Goal: Task Accomplishment & Management: Complete application form

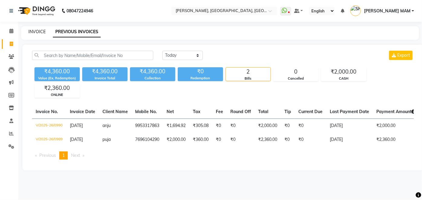
click at [38, 32] on link "INVOICE" at bounding box center [36, 31] width 17 height 5
select select "5188"
select select "service"
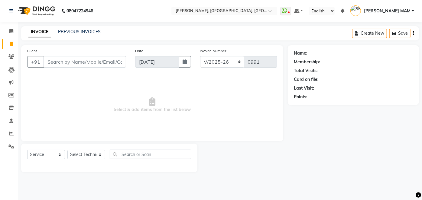
click at [95, 60] on input "Client" at bounding box center [84, 61] width 82 height 11
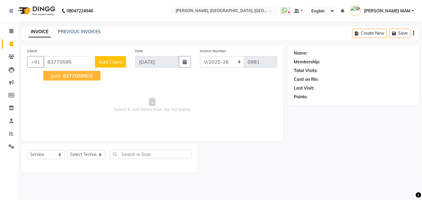
click at [86, 75] on ngb-highlight "83770595 08" at bounding box center [77, 76] width 31 height 6
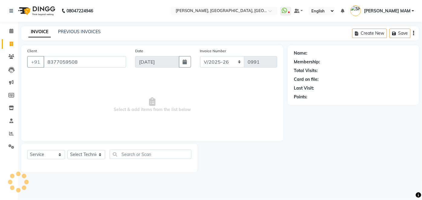
type input "8377059508"
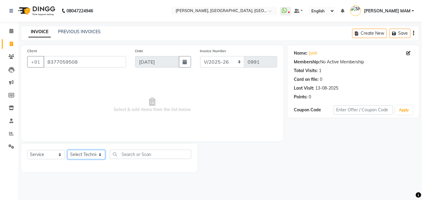
click at [79, 153] on select "Select Technician [PERSON_NAME] MANAGER [PERSON_NAME] pawan SACHIN [PERSON_NAME…" at bounding box center [86, 154] width 38 height 9
select select "35800"
click at [67, 150] on select "Select Technician [PERSON_NAME] MANAGER [PERSON_NAME] pawan SACHIN [PERSON_NAME…" at bounding box center [86, 154] width 38 height 9
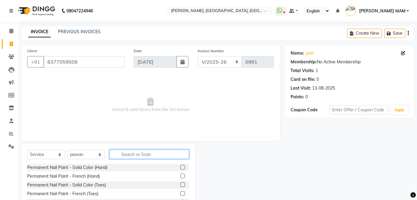
click at [137, 154] on input "text" at bounding box center [150, 154] width 80 height 9
type input "ex"
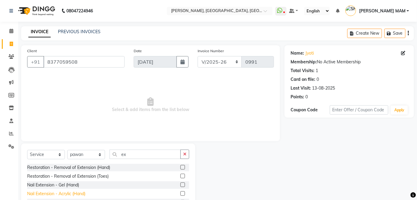
click at [77, 192] on div "Nail Extension - Acrylic (Hand)" at bounding box center [56, 194] width 58 height 6
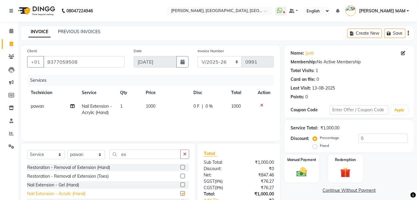
checkbox input "false"
click at [300, 170] on img at bounding box center [302, 172] width 18 height 12
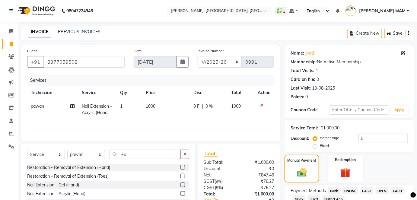
click at [368, 192] on span "CASH" at bounding box center [367, 191] width 13 height 7
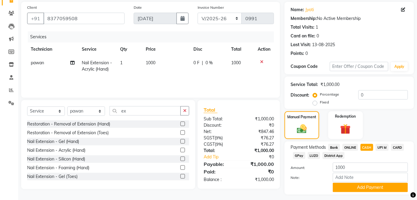
scroll to position [59, 0]
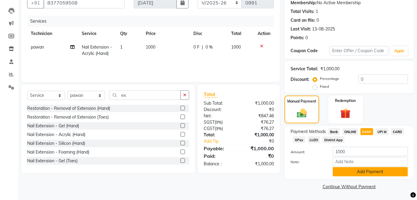
click at [386, 173] on button "Add Payment" at bounding box center [370, 171] width 75 height 9
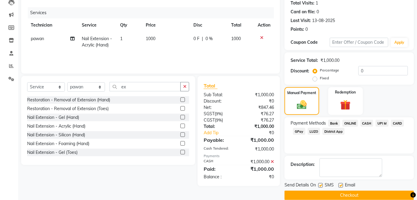
scroll to position [76, 0]
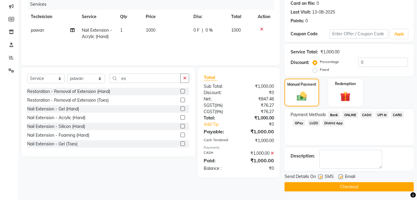
click at [393, 186] on button "Checkout" at bounding box center [350, 186] width 130 height 9
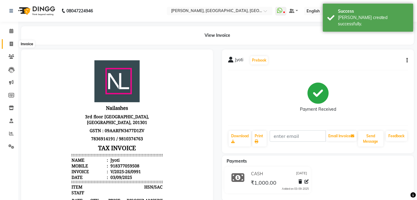
click at [12, 44] on icon at bounding box center [11, 44] width 3 height 5
select select "service"
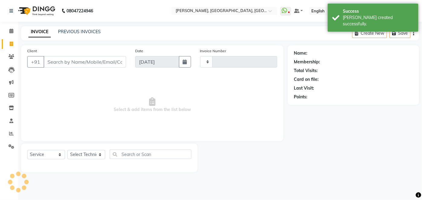
type input "0992"
select select "5188"
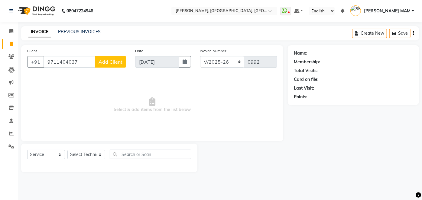
type input "9711404037"
click at [114, 64] on span "Add Client" at bounding box center [110, 62] width 24 height 6
select select "21"
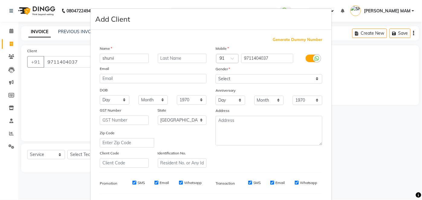
type input "shurvi"
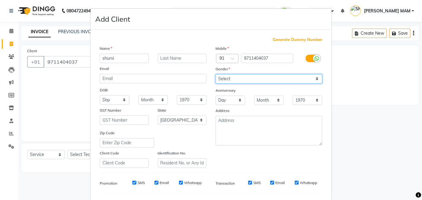
drag, startPoint x: 230, startPoint y: 76, endPoint x: 225, endPoint y: 100, distance: 24.9
click at [225, 100] on div "Mobile Country Code × 91 9711404037 Gender Select [DEMOGRAPHIC_DATA] [DEMOGRAPH…" at bounding box center [269, 106] width 116 height 123
select select "[DEMOGRAPHIC_DATA]"
click at [215, 74] on select "Select [DEMOGRAPHIC_DATA] [DEMOGRAPHIC_DATA] Other Prefer Not To Say" at bounding box center [268, 78] width 107 height 9
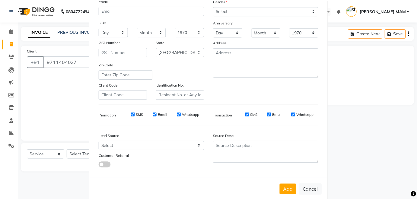
scroll to position [78, 0]
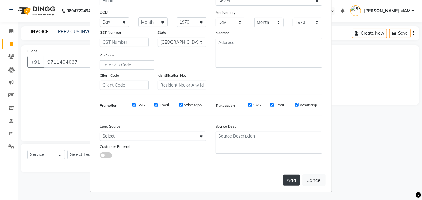
click at [293, 179] on button "Add" at bounding box center [291, 180] width 17 height 11
select select
select select "null"
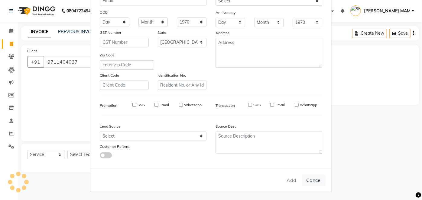
select select
checkbox input "false"
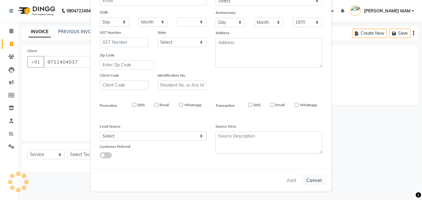
checkbox input "false"
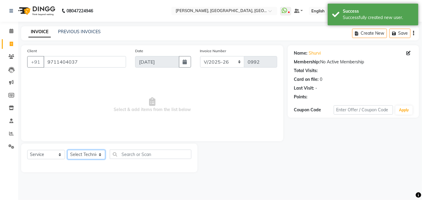
click at [88, 154] on select "Select Technician [PERSON_NAME] MANAGER [PERSON_NAME] pawan SACHIN [PERSON_NAME…" at bounding box center [86, 154] width 38 height 9
select select "68711"
click at [67, 150] on select "Select Technician [PERSON_NAME] MANAGER [PERSON_NAME] pawan SACHIN [PERSON_NAME…" at bounding box center [86, 154] width 38 height 9
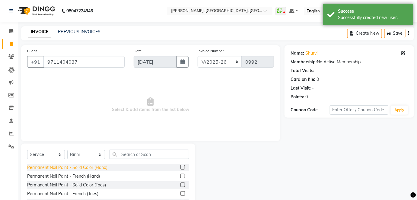
click at [97, 169] on div "Permanent Nail Paint - Solid Color (Hand)" at bounding box center [67, 168] width 80 height 6
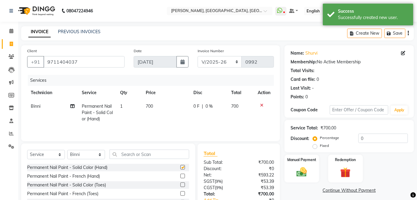
checkbox input "false"
click at [154, 115] on td "700" at bounding box center [166, 113] width 48 height 26
select select "68711"
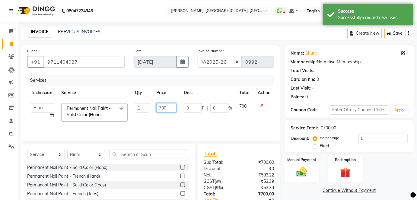
click at [163, 110] on input "700" at bounding box center [166, 107] width 20 height 9
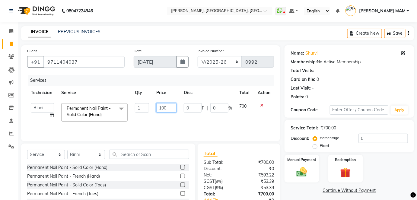
type input "1000"
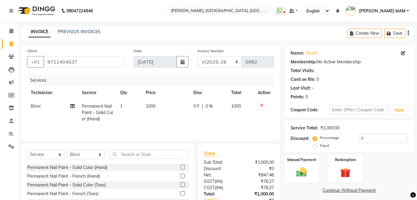
click at [173, 124] on td "1000" at bounding box center [166, 113] width 48 height 26
select select "68711"
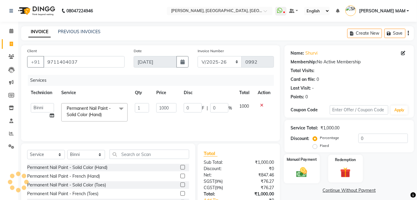
click at [306, 165] on div "Manual Payment" at bounding box center [302, 168] width 36 height 29
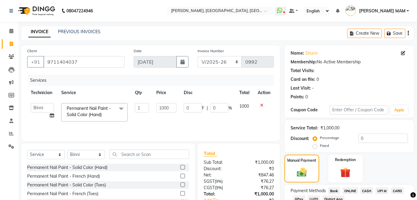
click at [351, 192] on span "ONLINE" at bounding box center [351, 191] width 16 height 7
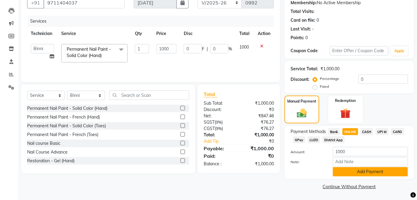
click at [371, 175] on button "Add Payment" at bounding box center [370, 171] width 75 height 9
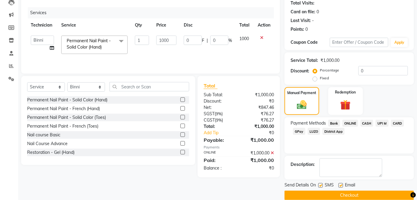
scroll to position [76, 0]
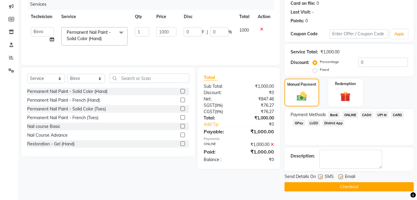
click at [390, 186] on button "Checkout" at bounding box center [350, 186] width 130 height 9
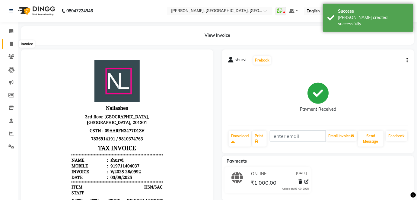
click at [13, 44] on icon at bounding box center [11, 44] width 3 height 5
select select "service"
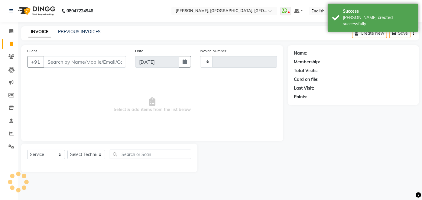
type input "0993"
select select "5188"
click at [56, 61] on input "Client" at bounding box center [84, 61] width 82 height 11
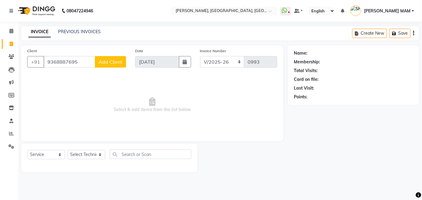
type input "9368887695"
click at [118, 55] on div "Client [PHONE_NUMBER] Add Client" at bounding box center [77, 60] width 108 height 25
click at [117, 59] on span "Add Client" at bounding box center [110, 62] width 24 height 6
select select "21"
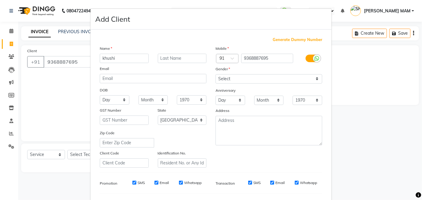
type input "khushi"
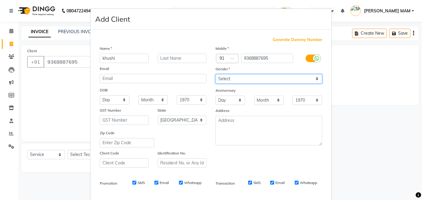
click at [218, 79] on select "Select [DEMOGRAPHIC_DATA] [DEMOGRAPHIC_DATA] Other Prefer Not To Say" at bounding box center [268, 78] width 107 height 9
select select "[DEMOGRAPHIC_DATA]"
click at [215, 74] on select "Select [DEMOGRAPHIC_DATA] [DEMOGRAPHIC_DATA] Other Prefer Not To Say" at bounding box center [268, 78] width 107 height 9
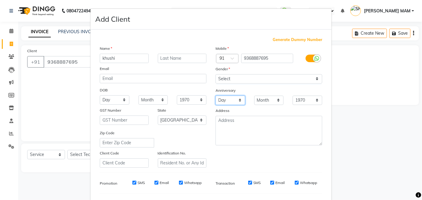
click at [225, 102] on select "Day 01 02 03 04 05 06 07 08 09 10 11 12 13 14 15 16 17 18 19 20 21 22 23 24 25 …" at bounding box center [230, 100] width 30 height 9
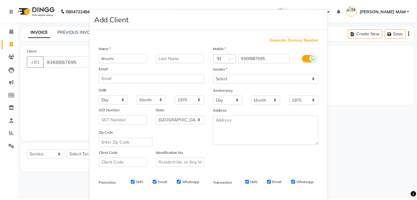
scroll to position [78, 0]
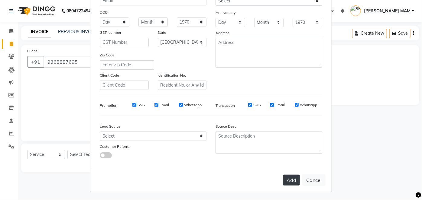
click at [293, 182] on button "Add" at bounding box center [291, 180] width 17 height 11
select select
select select "null"
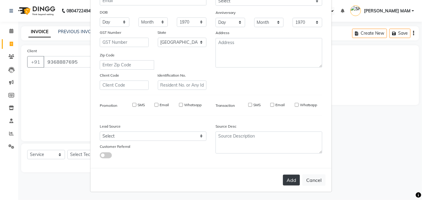
select select
checkbox input "false"
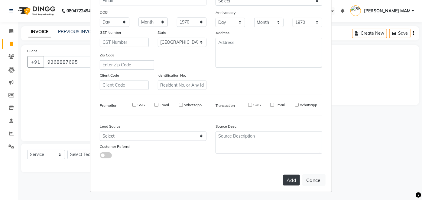
checkbox input "false"
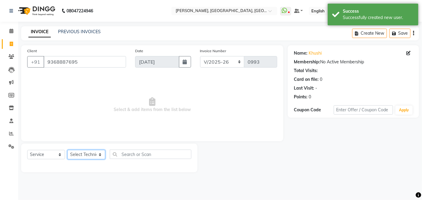
drag, startPoint x: 96, startPoint y: 155, endPoint x: 95, endPoint y: 84, distance: 71.0
click at [95, 84] on div "Client [PHONE_NUMBER] Date [DATE] Invoice Number BTH/2025-26 RED/2025-26 V/2025…" at bounding box center [152, 108] width 271 height 127
select select "34768"
click at [67, 150] on select "Select Technician [PERSON_NAME] MANAGER [PERSON_NAME] pawan SACHIN [PERSON_NAME…" at bounding box center [86, 154] width 38 height 9
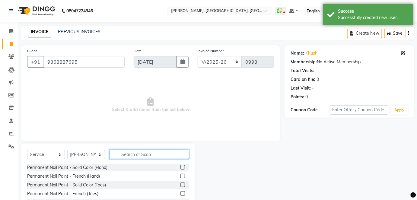
click at [142, 151] on input "text" at bounding box center [150, 154] width 80 height 9
type input "ex"
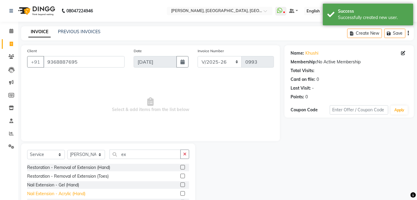
click at [72, 194] on div "Nail Extension - Acrylic (Hand)" at bounding box center [56, 194] width 58 height 6
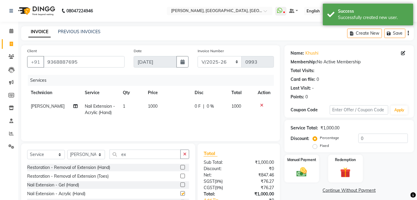
checkbox input "false"
click at [163, 119] on td "1000" at bounding box center [167, 110] width 47 height 20
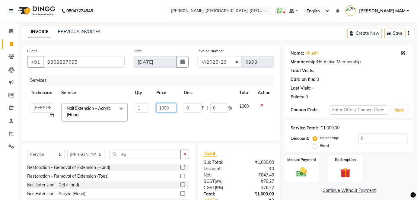
click at [164, 110] on input "1000" at bounding box center [166, 107] width 20 height 9
type input "2100"
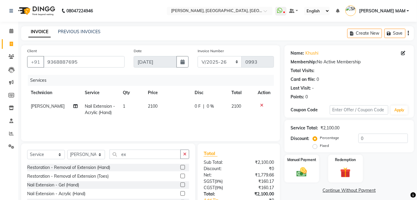
click at [197, 125] on div "Services Technician Service Qty Price Disc Total Action [PERSON_NAME] Nail Exte…" at bounding box center [150, 105] width 247 height 60
click at [300, 166] on img at bounding box center [302, 172] width 18 height 12
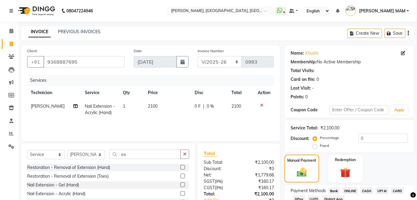
click at [367, 189] on span "CASH" at bounding box center [367, 191] width 13 height 7
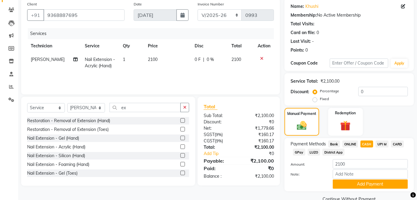
scroll to position [59, 0]
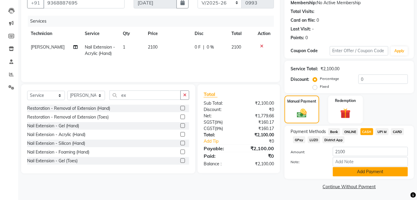
drag, startPoint x: 384, startPoint y: 174, endPoint x: 395, endPoint y: 171, distance: 11.4
click at [395, 171] on button "Add Payment" at bounding box center [370, 171] width 75 height 9
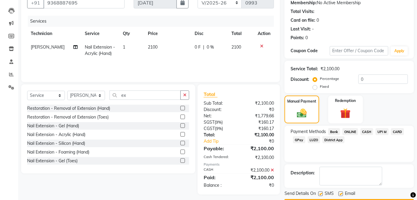
click at [395, 171] on div "Description:" at bounding box center [349, 176] width 117 height 19
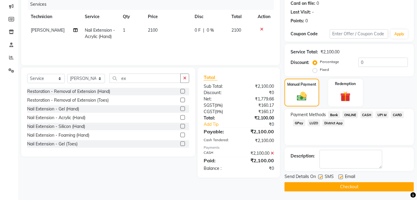
click at [389, 189] on button "Checkout" at bounding box center [350, 186] width 130 height 9
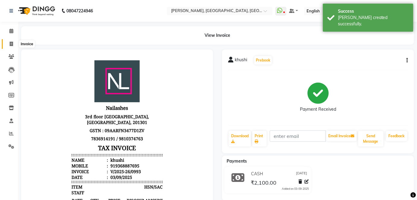
click at [13, 45] on icon at bounding box center [11, 44] width 3 height 5
select select "service"
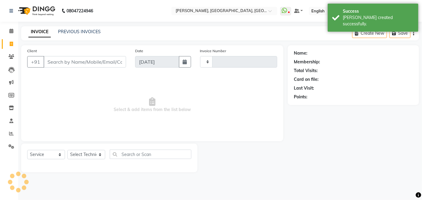
type input "0994"
select select "5188"
click at [75, 32] on link "PREVIOUS INVOICES" at bounding box center [79, 31] width 43 height 5
